Goal: Transaction & Acquisition: Purchase product/service

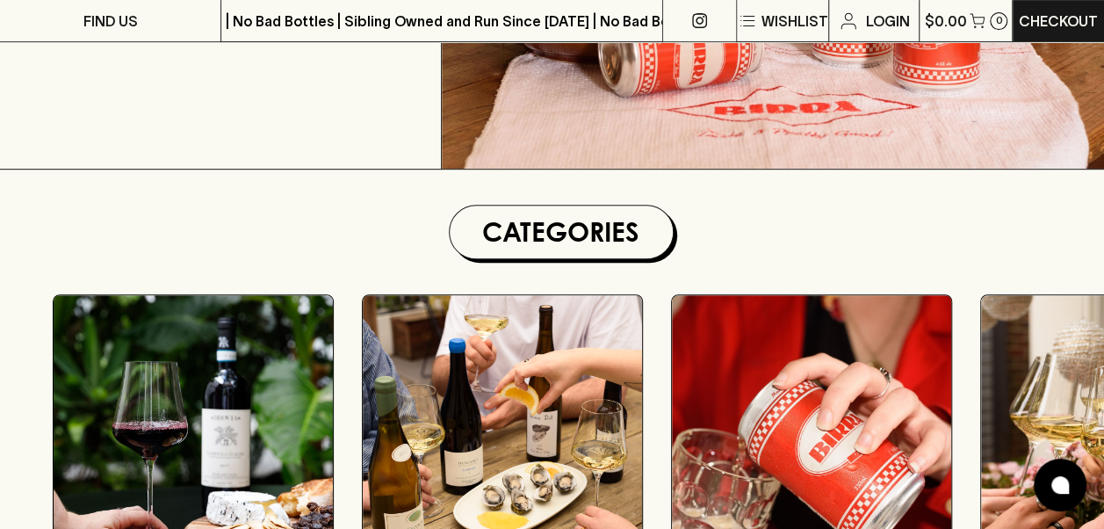
scroll to position [527, 0]
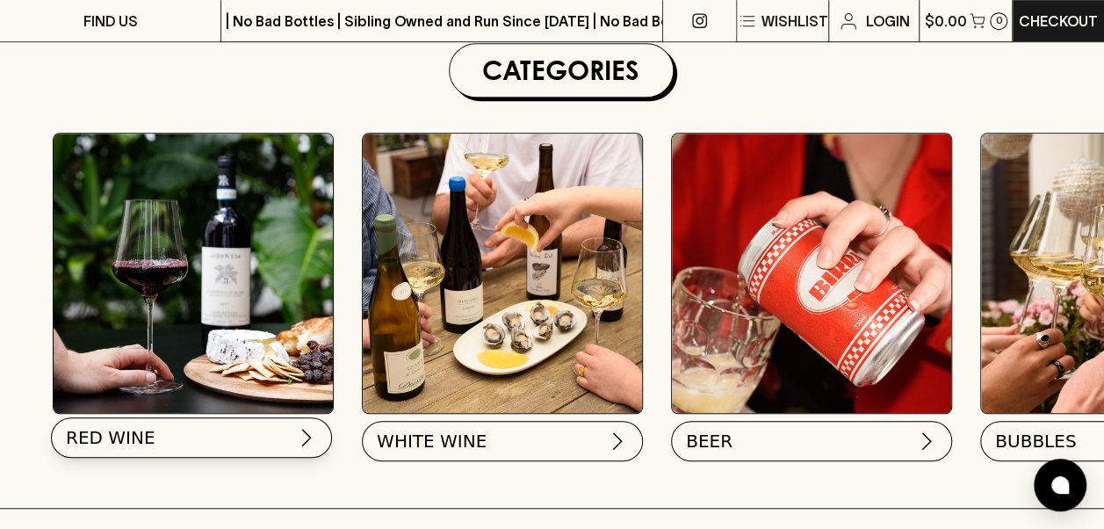
click at [299, 441] on img at bounding box center [306, 437] width 21 height 21
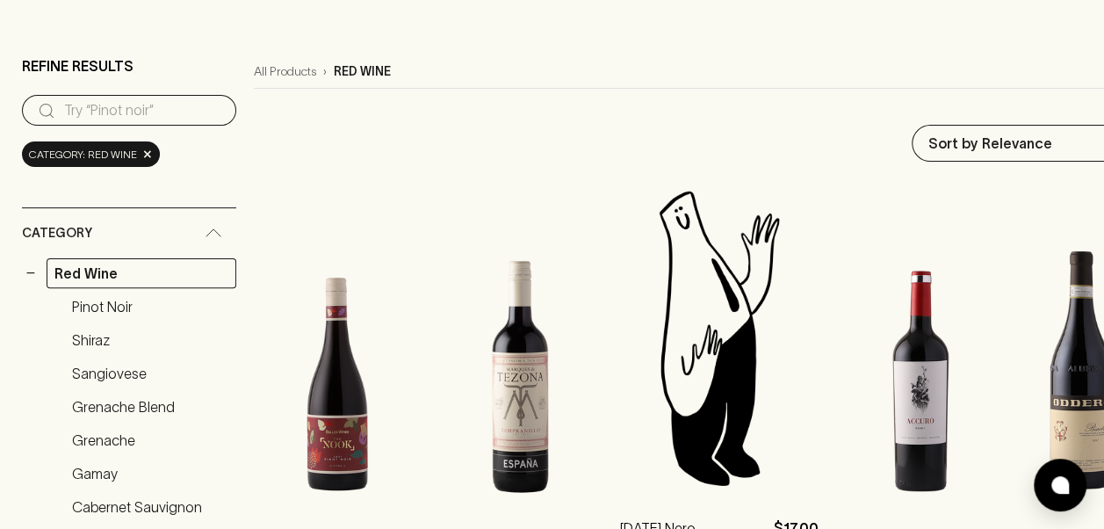
scroll to position [351, 0]
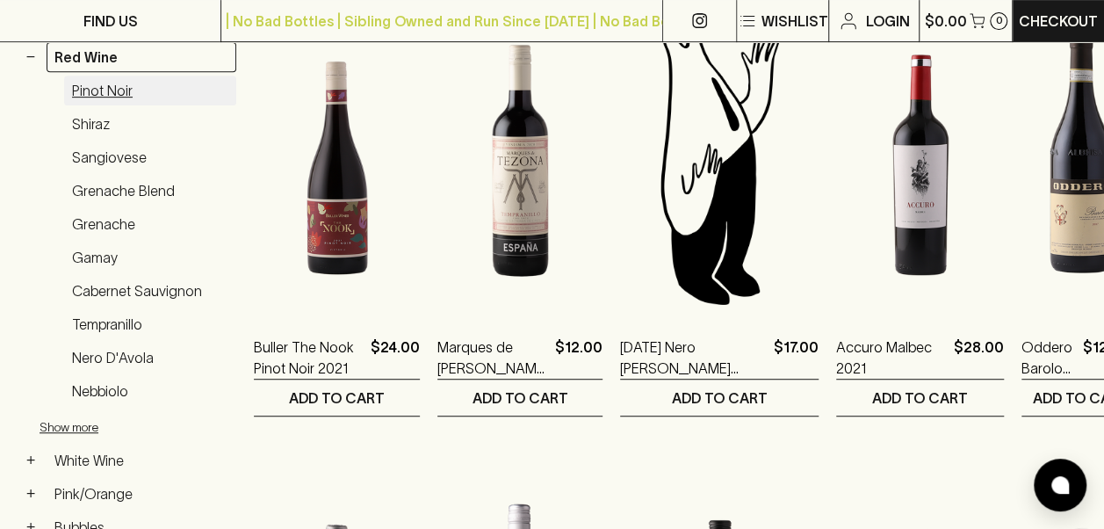
click at [120, 88] on link "Pinot Noir" at bounding box center [150, 91] width 172 height 30
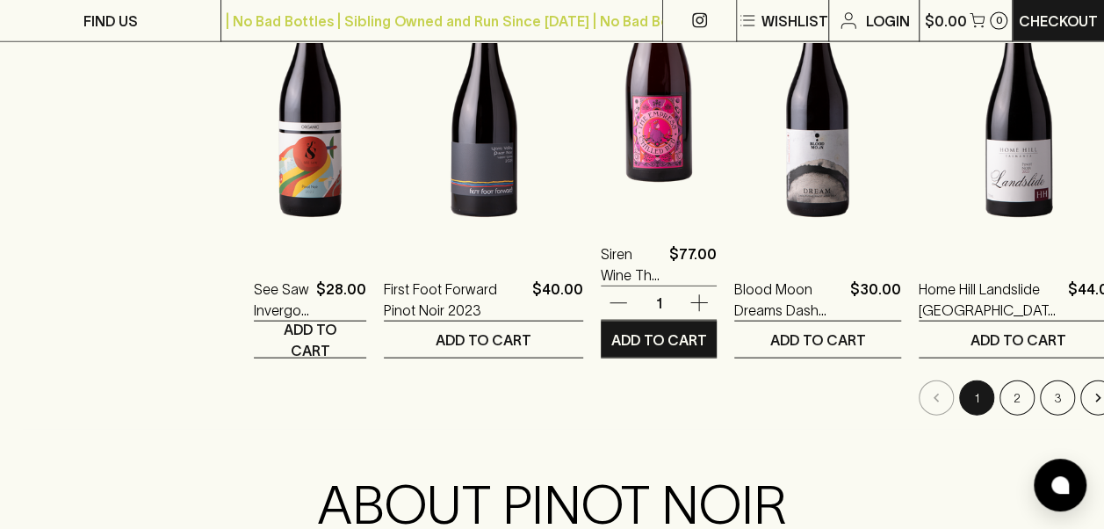
scroll to position [1933, 0]
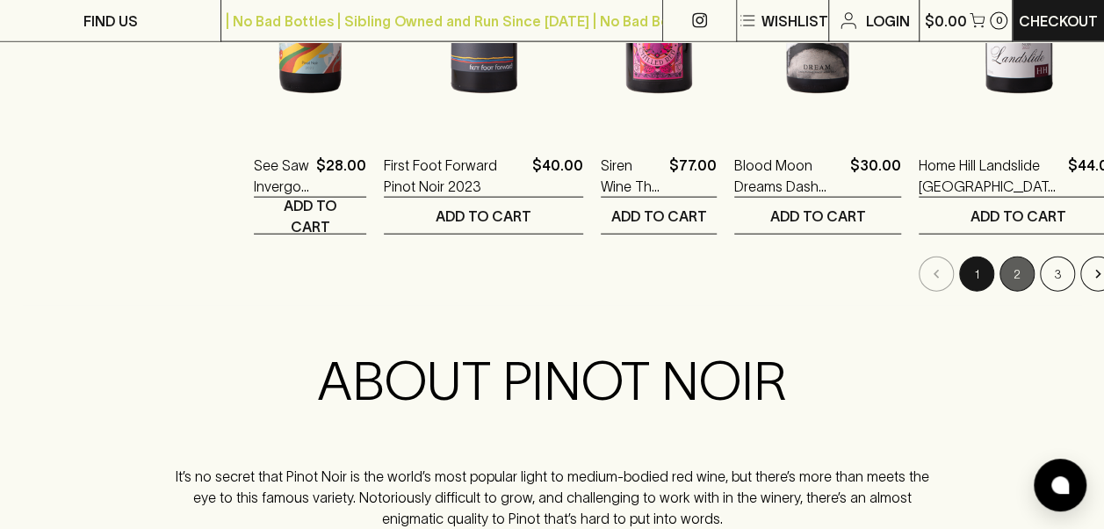
click at [1000, 274] on button "2" at bounding box center [1017, 273] width 35 height 35
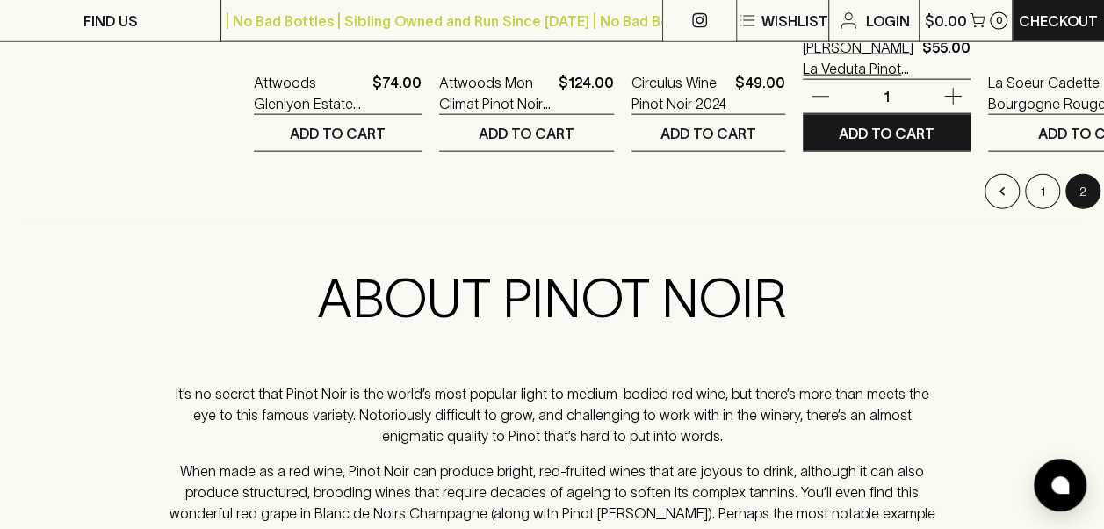
scroll to position [2020, 0]
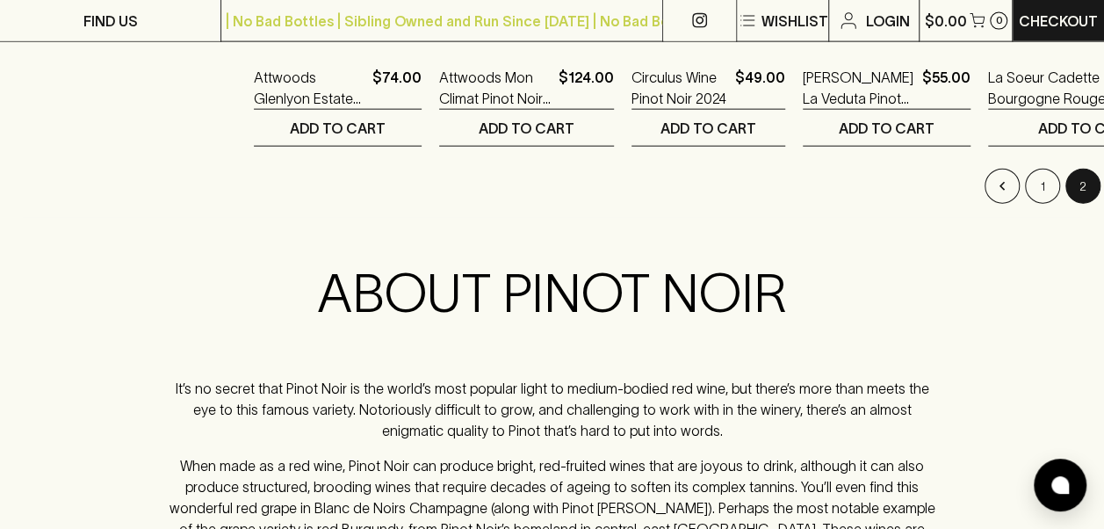
click at [1103, 188] on button "3" at bounding box center [1123, 186] width 35 height 35
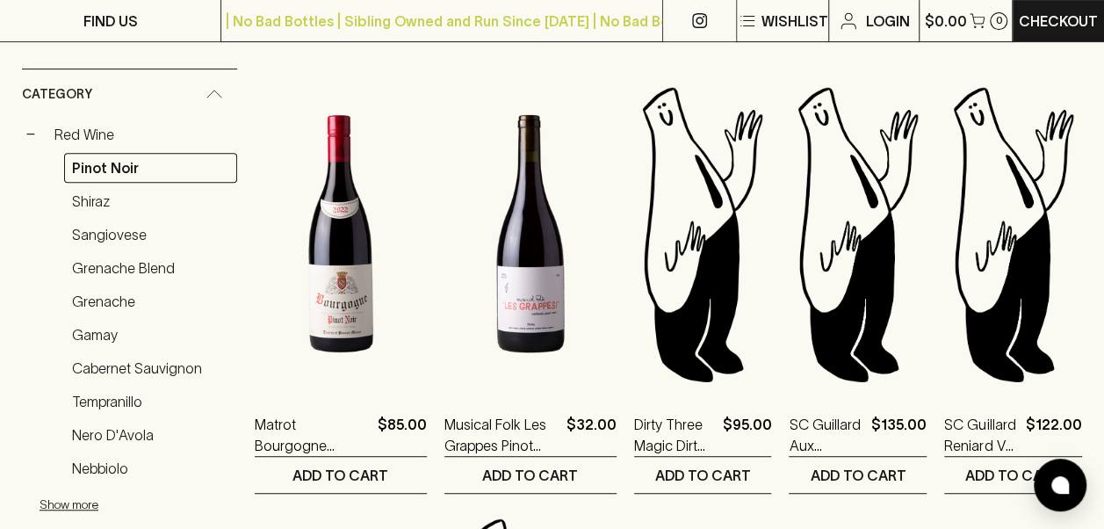
scroll to position [88, 0]
